Goal: Obtain resource: Obtain resource

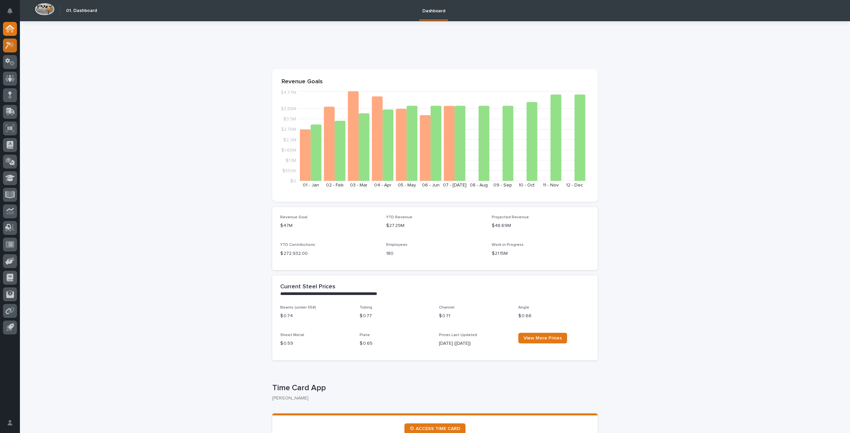
click at [9, 46] on icon at bounding box center [10, 46] width 10 height 8
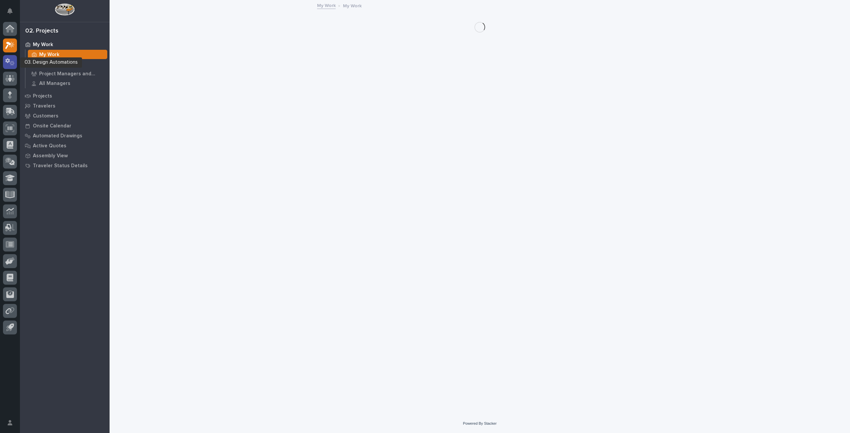
click at [13, 60] on icon at bounding box center [10, 62] width 10 height 8
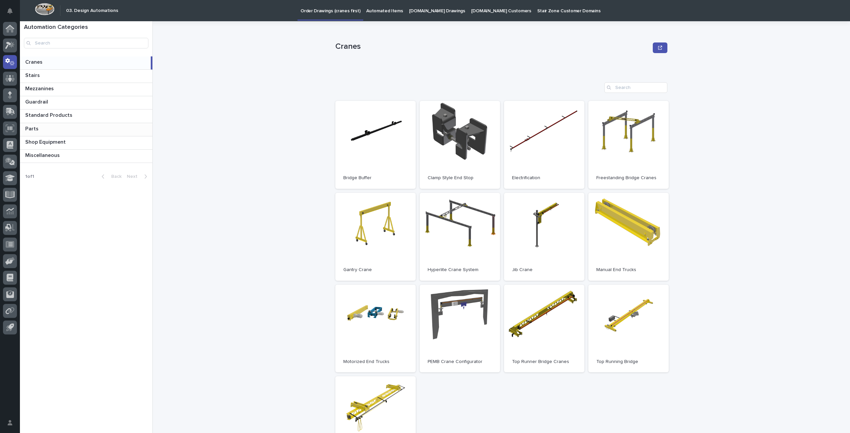
click at [52, 130] on p at bounding box center [87, 129] width 125 height 6
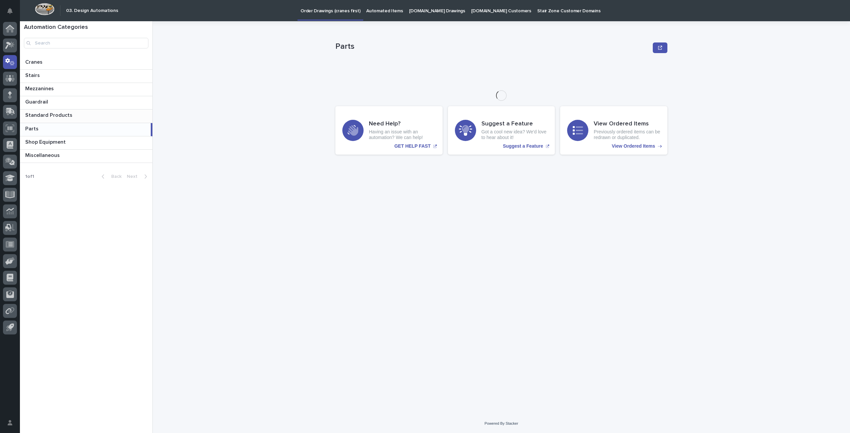
click at [62, 114] on p "Standard Products" at bounding box center [49, 115] width 48 height 8
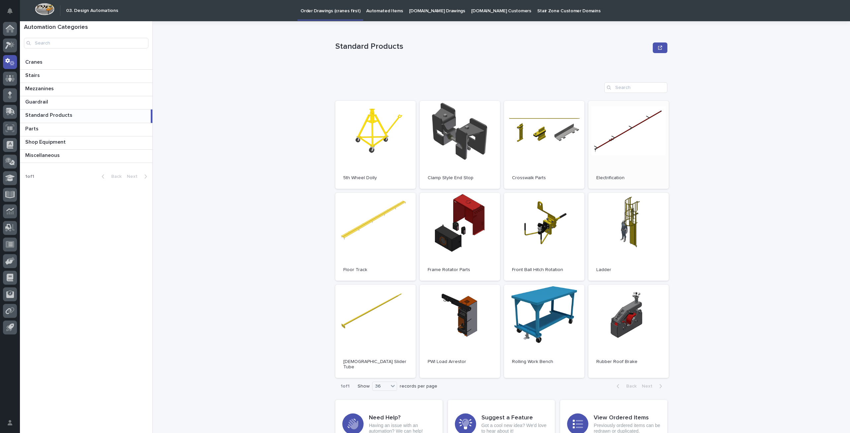
click at [633, 155] on link "Open" at bounding box center [629, 145] width 80 height 88
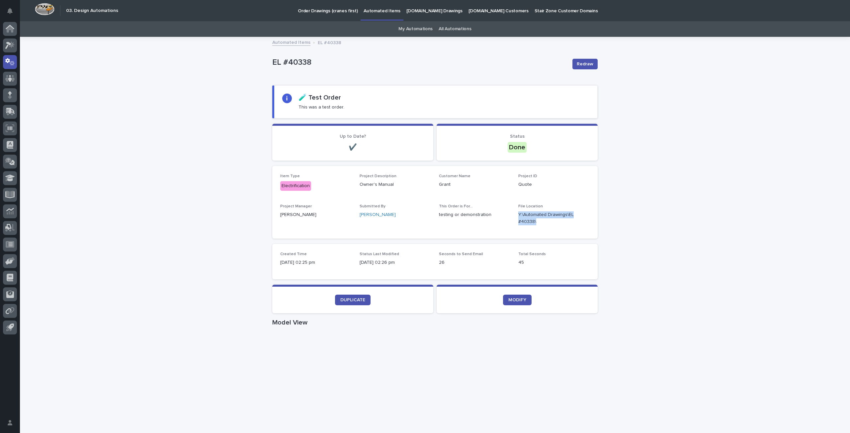
drag, startPoint x: 537, startPoint y: 222, endPoint x: 512, endPoint y: 216, distance: 26.3
click at [512, 216] on div "Item Type Electrification Project Description Owner's Manual Customer Name Gran…" at bounding box center [435, 202] width 310 height 57
copy p "Y:\Automated Drawings\EL #40338\"
click at [611, 234] on div "Loading... Saving… Loading... Saving… EL #40338 Redraw EL #40338 Redraw Sorry, …" at bounding box center [435, 404] width 830 height 733
